Goal: Information Seeking & Learning: Find specific fact

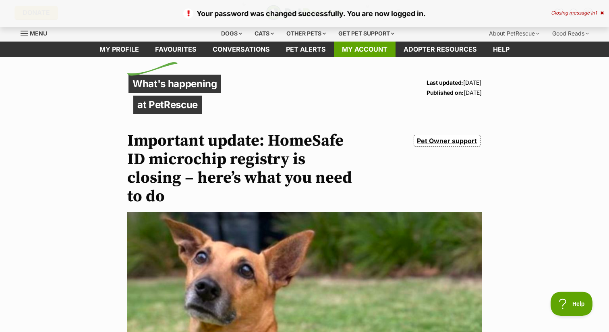
click at [374, 50] on link "My account" at bounding box center [365, 50] width 62 height 16
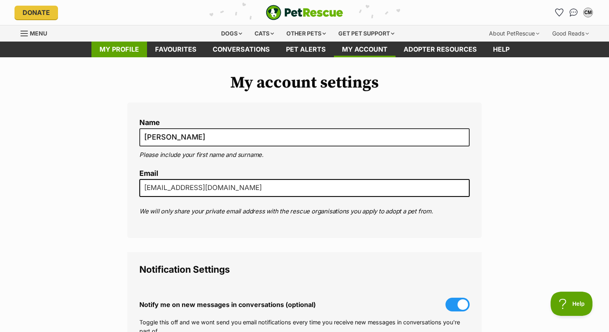
click at [135, 44] on link "My profile" at bounding box center [119, 50] width 56 height 16
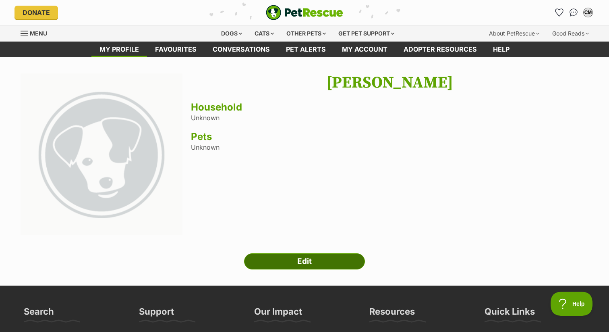
click at [313, 263] on link "Edit" at bounding box center [304, 261] width 121 height 16
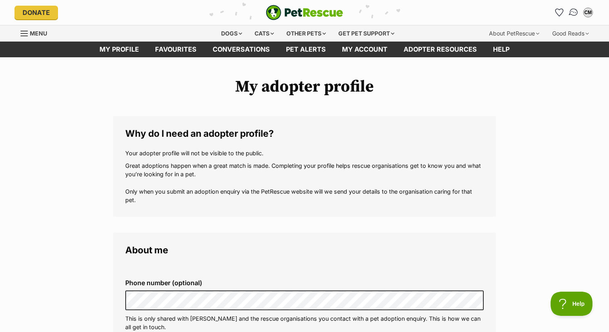
click at [575, 11] on img "Conversations" at bounding box center [574, 12] width 11 height 10
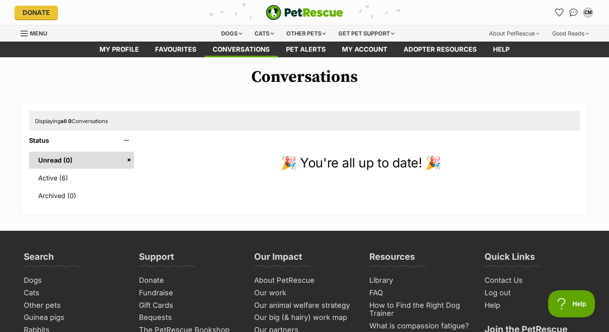
click at [564, 302] on span "Help" at bounding box center [569, 302] width 42 height 6
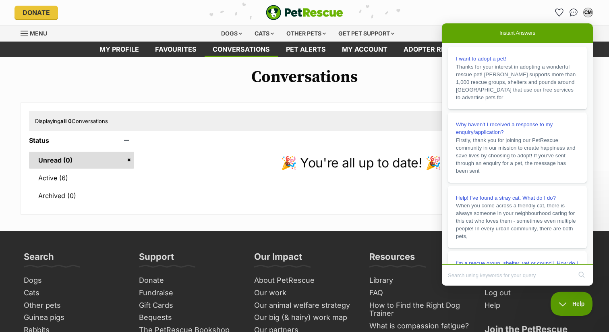
click at [484, 271] on input "Search Doc articles" at bounding box center [510, 274] width 124 height 17
type input "How do I check my pet registration?"
click button "search" at bounding box center [581, 274] width 13 height 13
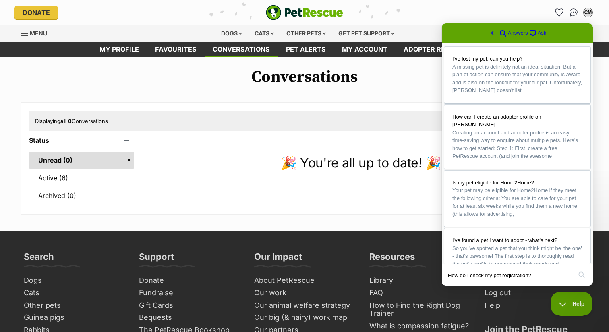
click at [444, 47] on link "I've lost my pet, can you help? A missing pet is definitely not an ideal situat…" at bounding box center [517, 75] width 146 height 56
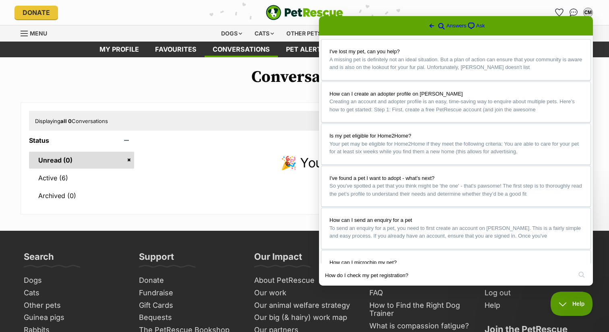
click at [334, 286] on button "Close" at bounding box center [327, 291] width 15 height 10
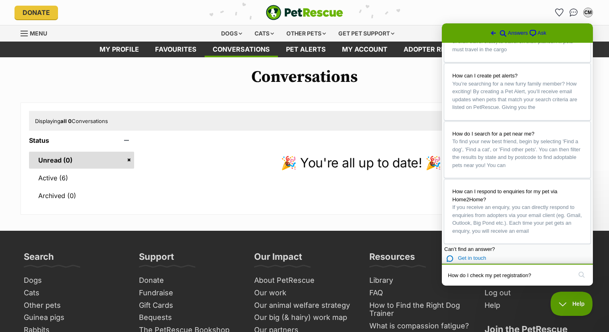
drag, startPoint x: 544, startPoint y: 277, endPoint x: 368, endPoint y: 265, distance: 175.7
click at [442, 265] on html "Go back search-medium Answers chat-square Ask I've lost my pet, can you help? A…" at bounding box center [517, 154] width 151 height 262
type input "Register my pet"
click at [575, 268] on button "search" at bounding box center [581, 274] width 13 height 13
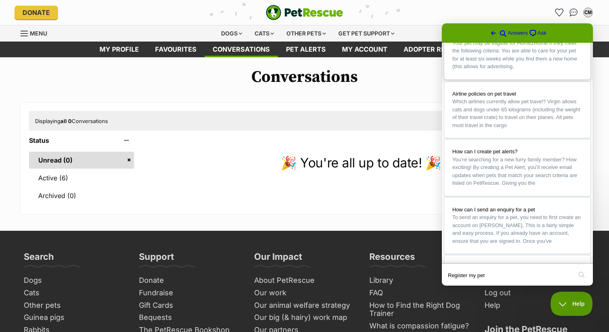
scroll to position [141, 0]
click at [246, 166] on p "🎉 You're all up to date! 🎉" at bounding box center [361, 162] width 438 height 19
click at [489, 32] on span "Go back" at bounding box center [494, 33] width 10 height 10
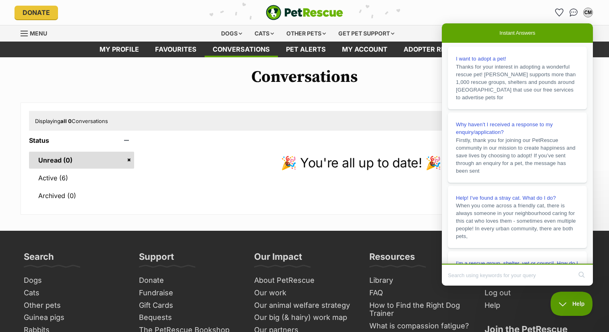
scroll to position [0, 0]
click at [427, 84] on h1 "Conversations" at bounding box center [304, 77] width 609 height 19
drag, startPoint x: 530, startPoint y: 30, endPoint x: 456, endPoint y: 15, distance: 75.6
click at [456, 23] on html "Instant Answers I want to adopt a pet! Thanks for your interest in adopting a w…" at bounding box center [517, 154] width 151 height 262
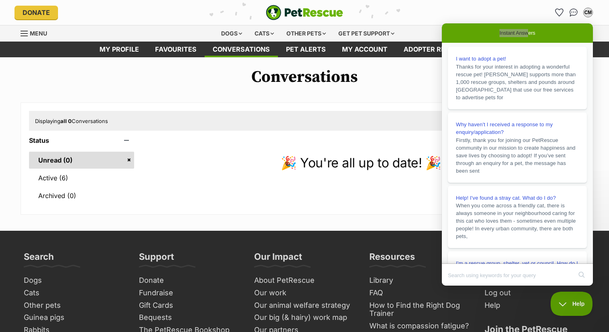
click at [384, 228] on main "Conversations Displaying all 0 Conversations Status Unread (0) Active (6) Archi…" at bounding box center [304, 144] width 609 height 174
click at [336, 126] on div "Displaying all 0 Conversations" at bounding box center [304, 120] width 551 height 19
click at [39, 32] on span "Menu" at bounding box center [38, 33] width 17 height 7
